Goal: Information Seeking & Learning: Understand process/instructions

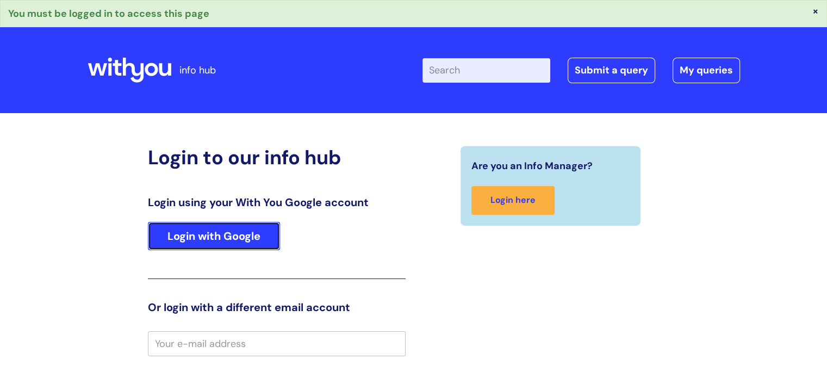
click at [244, 227] on link "Login with Google" at bounding box center [214, 236] width 132 height 28
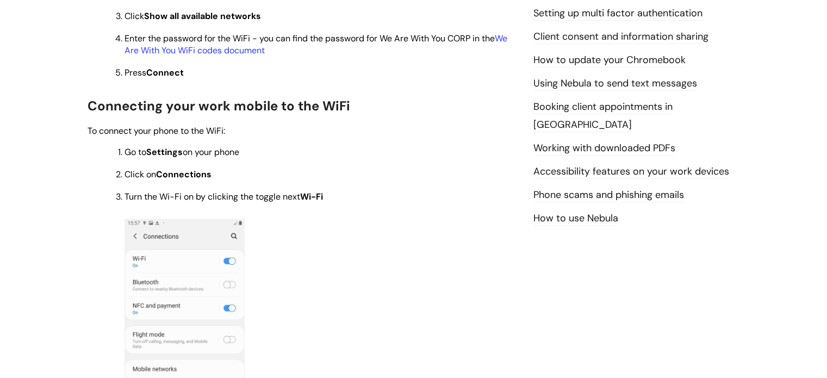
scroll to position [493, 0]
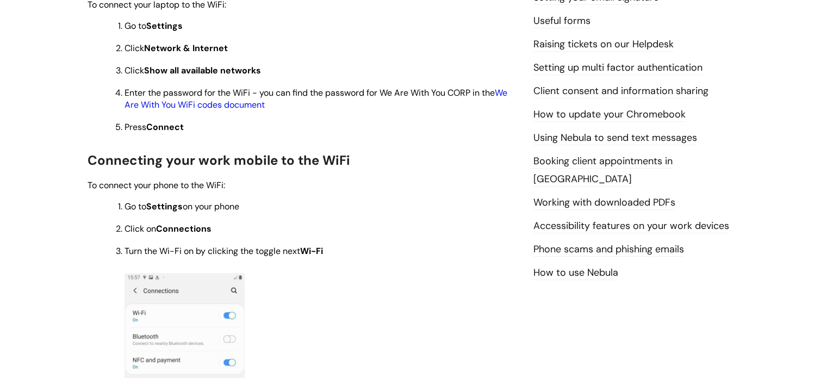
click at [216, 107] on link "We Are With You WiFi codes document" at bounding box center [315, 98] width 383 height 23
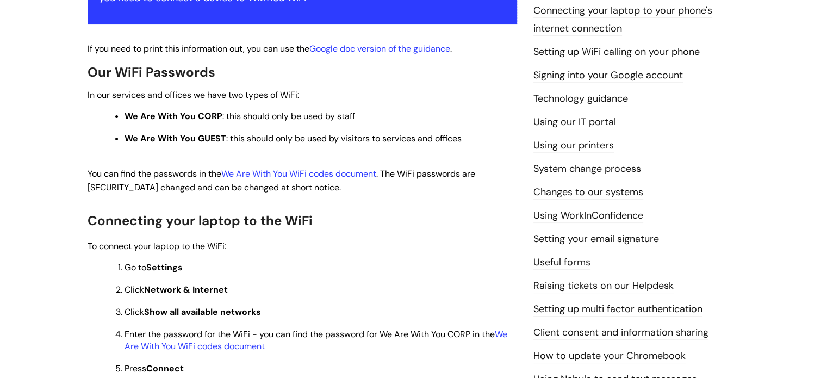
scroll to position [163, 0]
